Goal: Information Seeking & Learning: Learn about a topic

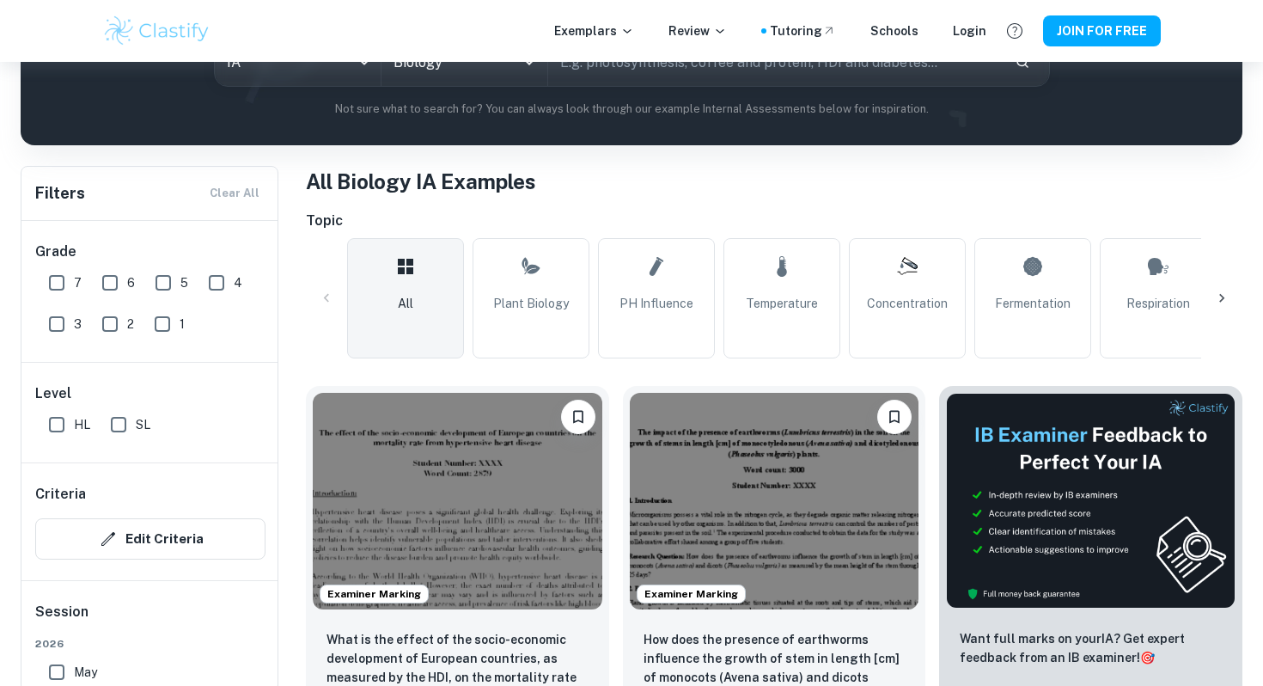
scroll to position [256, 0]
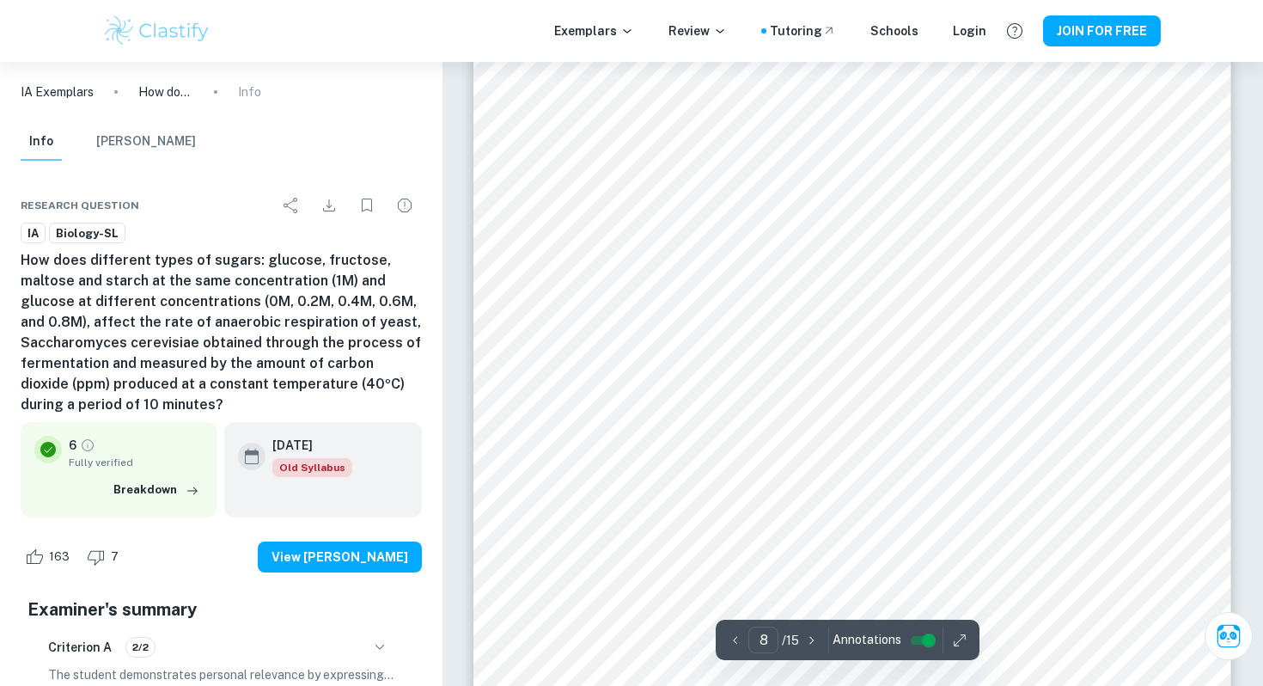
scroll to position [8014, 0]
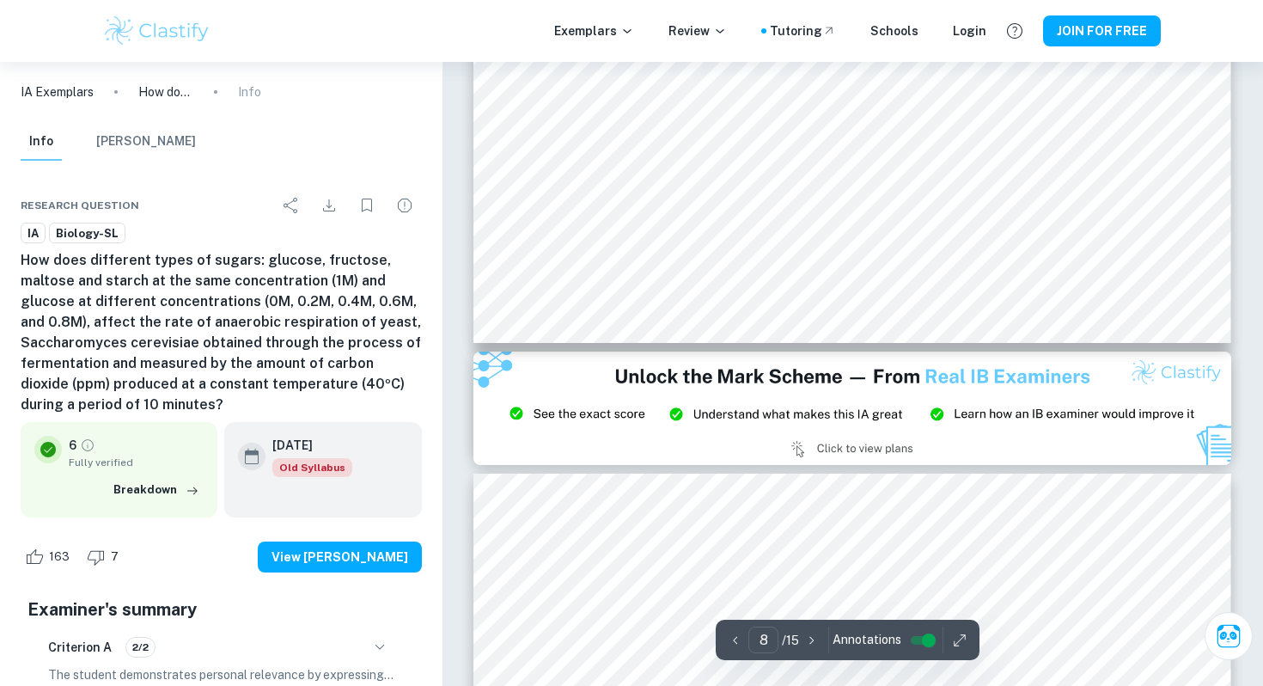
type input "9"
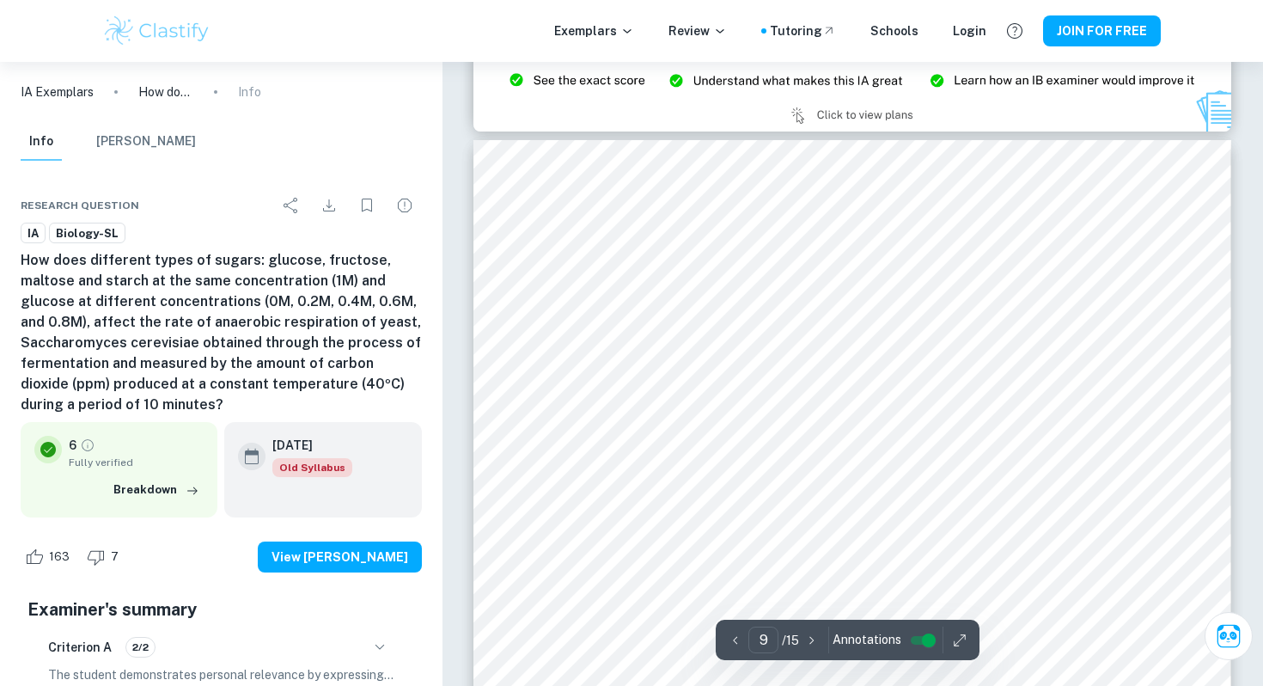
scroll to position [8944, 0]
